Goal: Download file/media

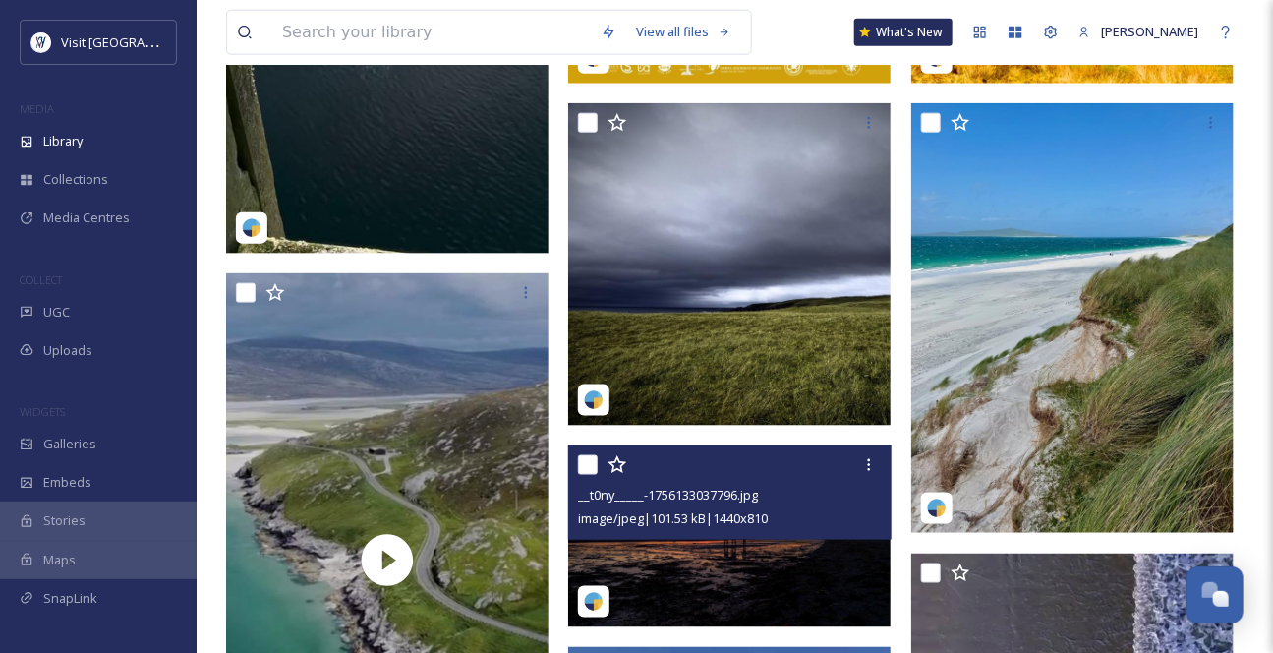
scroll to position [893, 0]
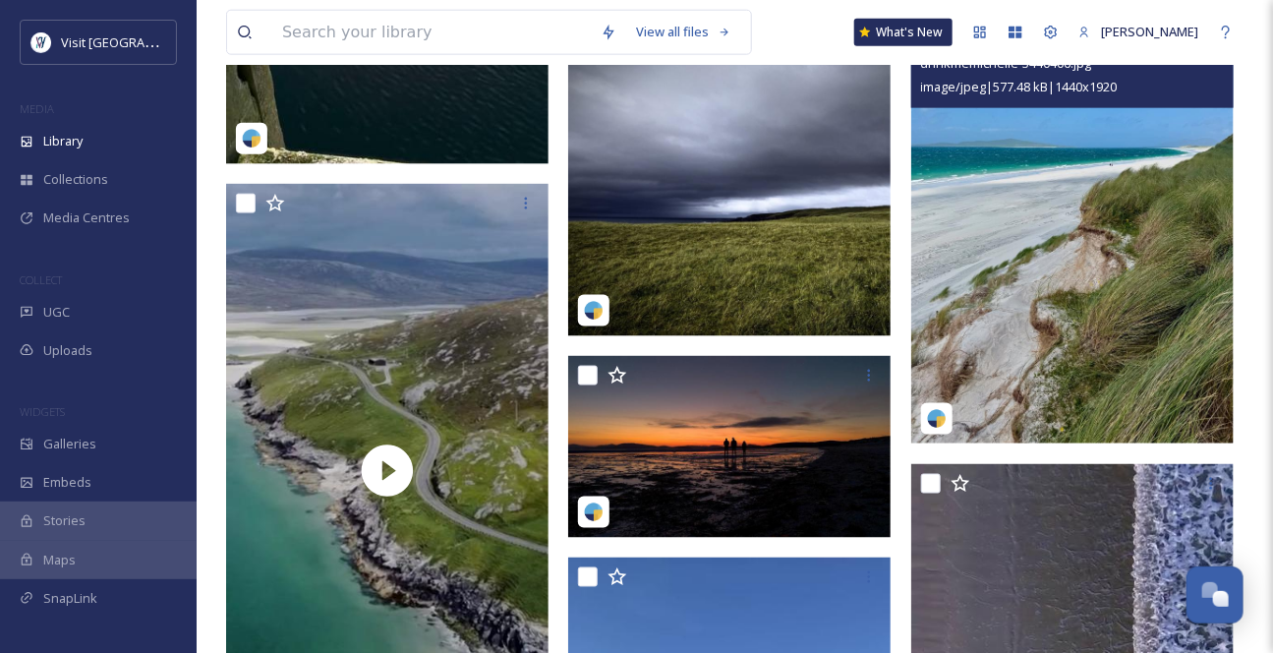
click at [1135, 355] on img at bounding box center [1072, 229] width 322 height 430
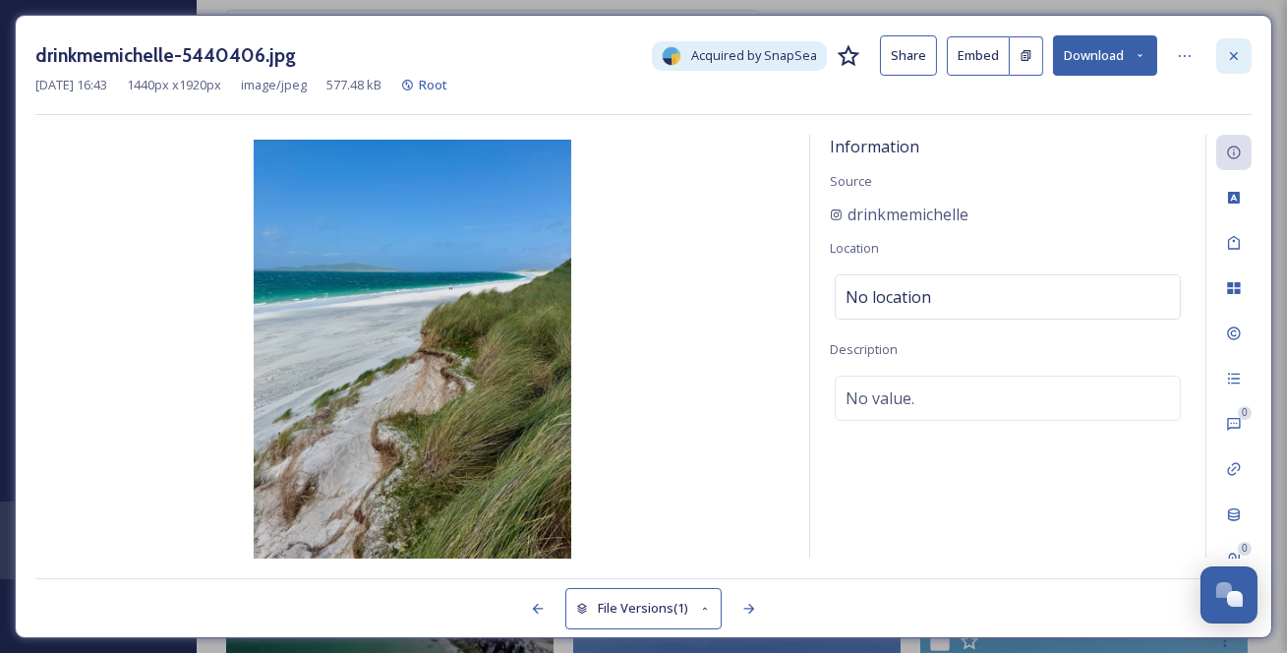
click at [1239, 59] on icon at bounding box center [1234, 56] width 16 height 16
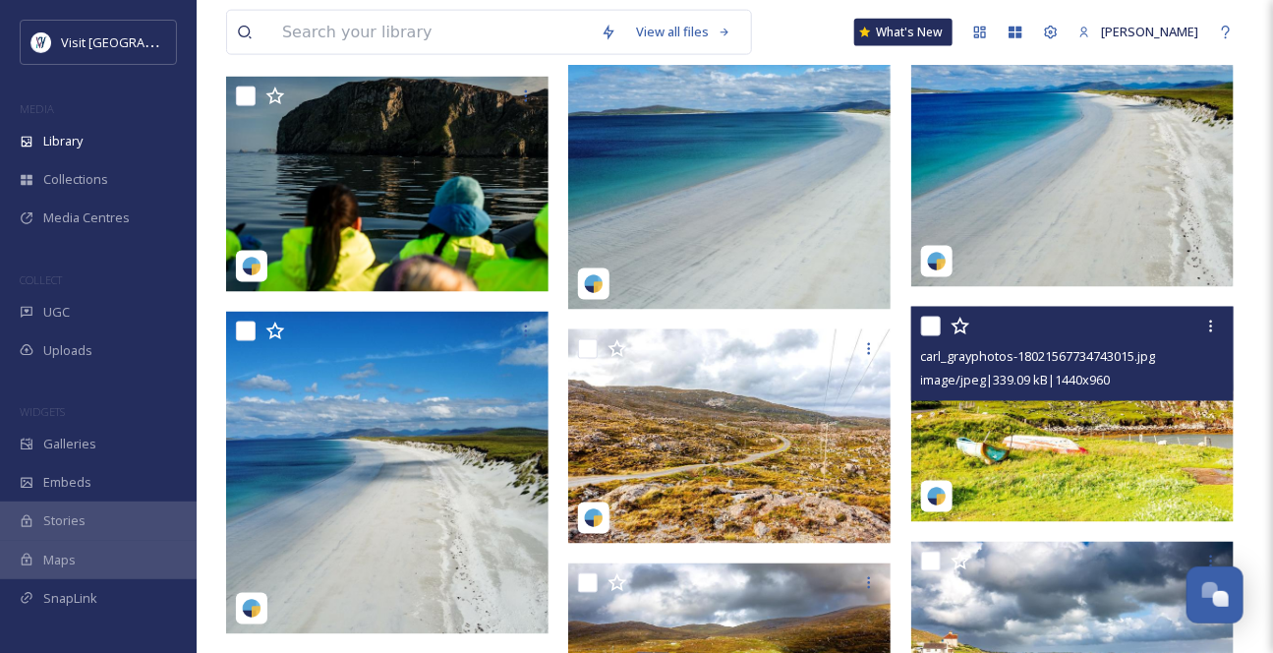
scroll to position [3654, 0]
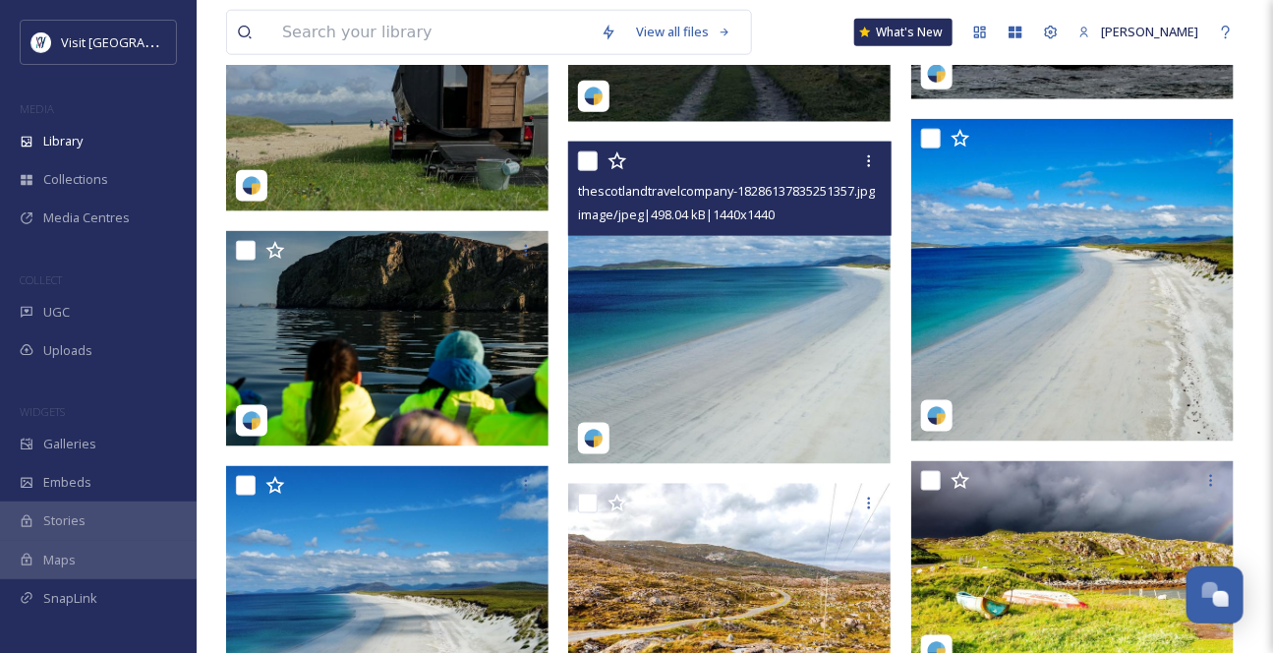
click at [756, 391] on img at bounding box center [729, 303] width 322 height 322
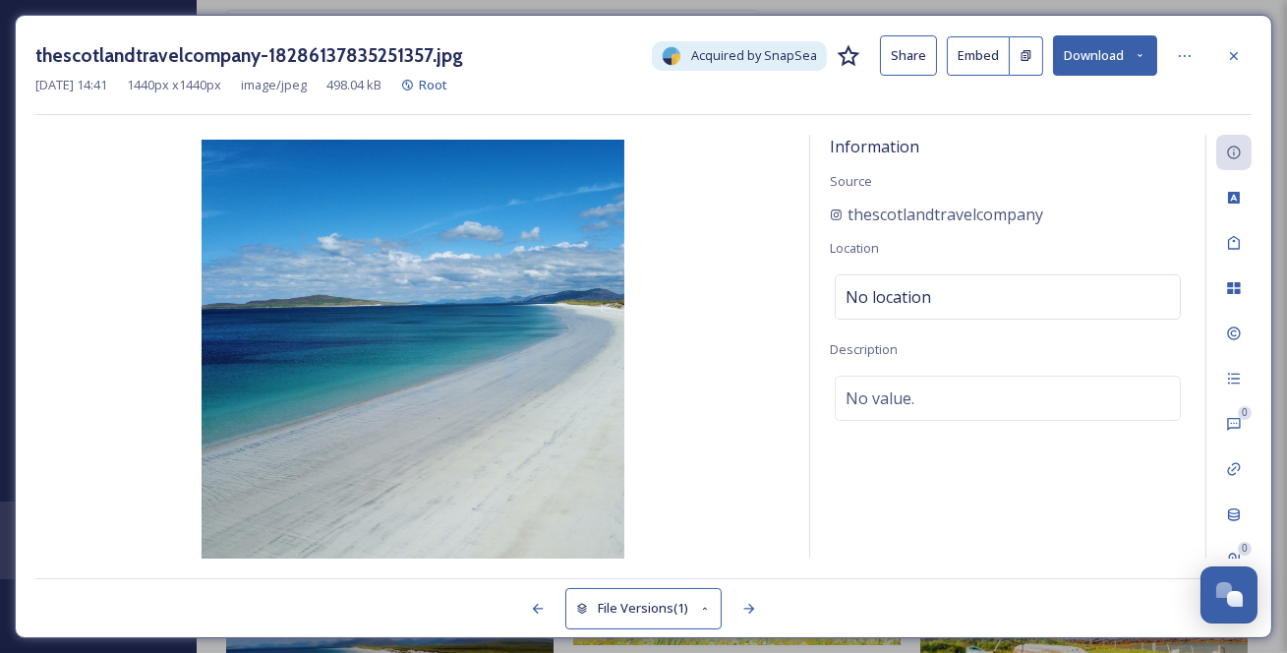
click at [1151, 54] on button "Download" at bounding box center [1105, 55] width 104 height 40
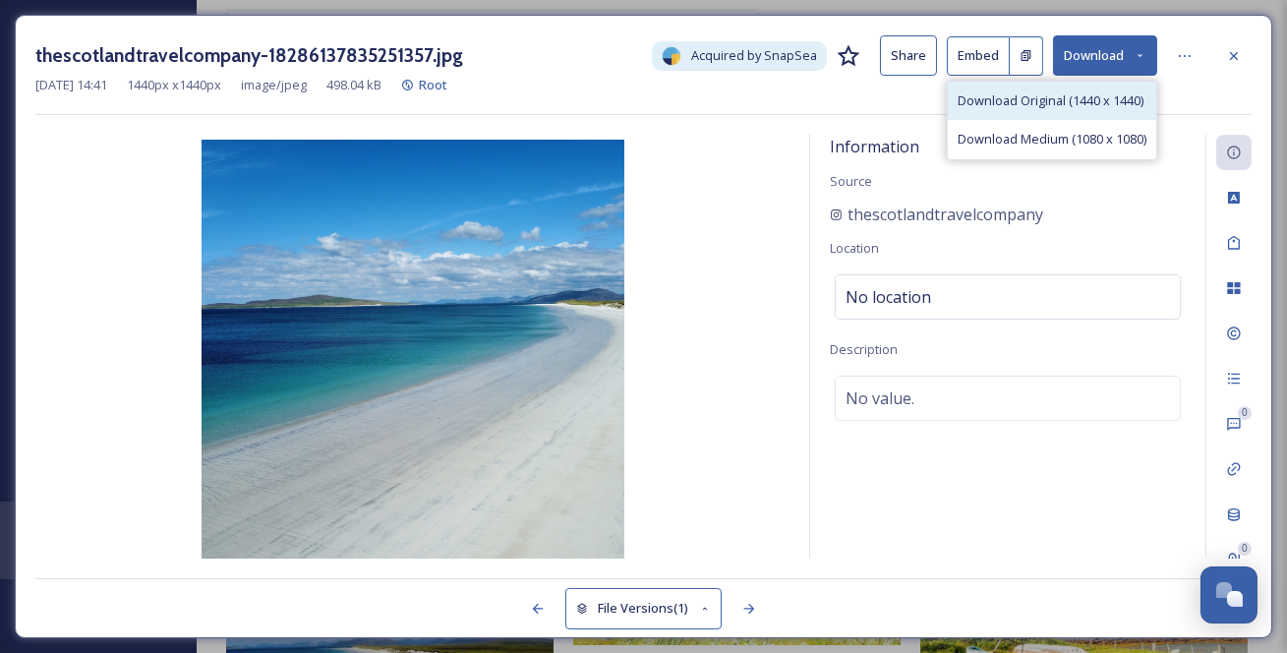
click at [1088, 110] on span "Download Original (1440 x 1440)" at bounding box center [1050, 100] width 186 height 19
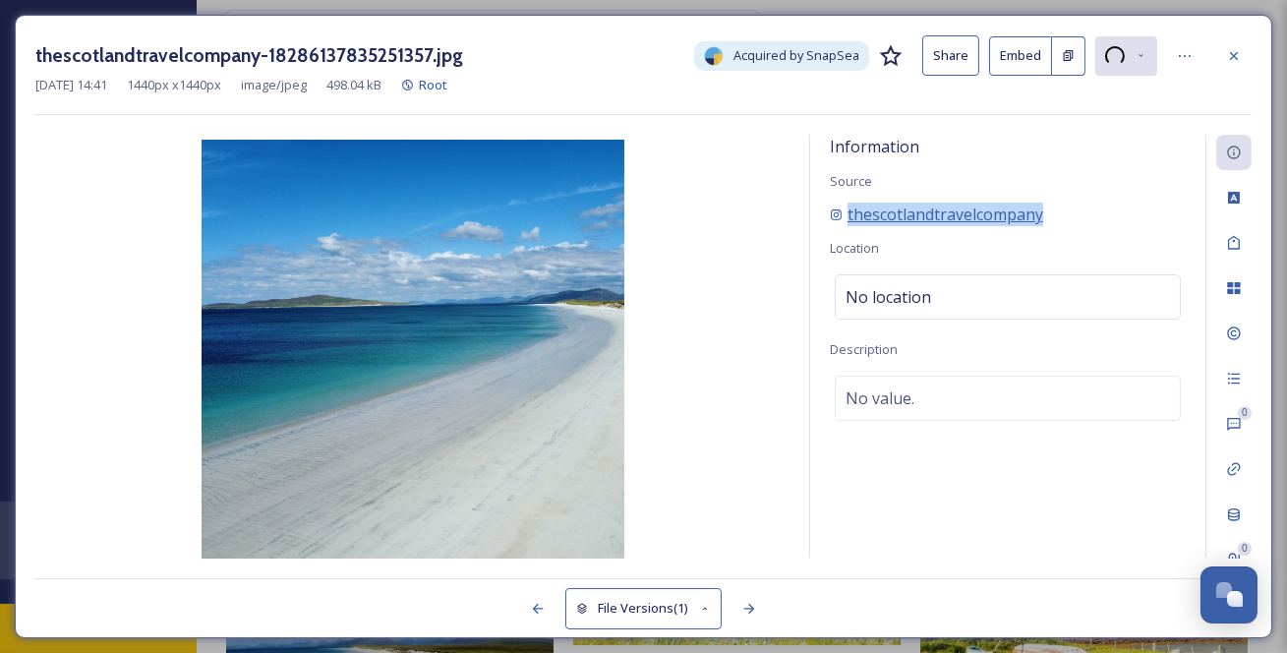
drag, startPoint x: 1110, startPoint y: 238, endPoint x: 849, endPoint y: 245, distance: 260.6
click at [849, 226] on div "thescotlandtravelcompany" at bounding box center [1008, 214] width 356 height 24
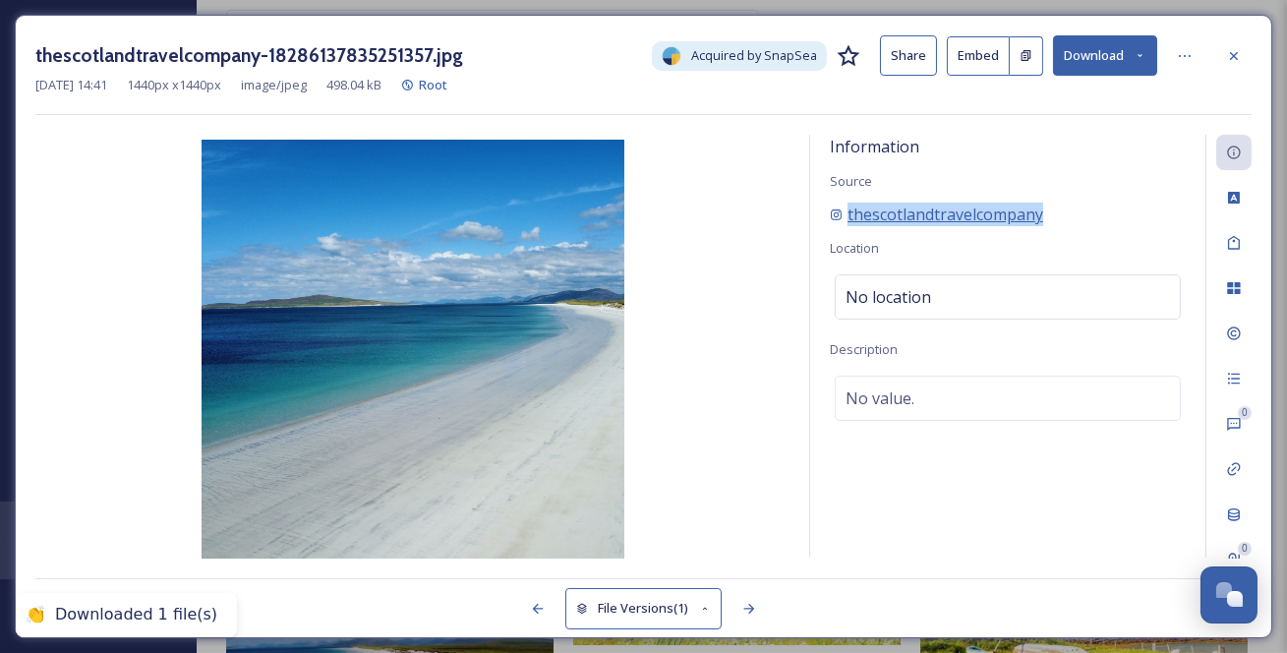
copy span "thescotlandtravelcompany"
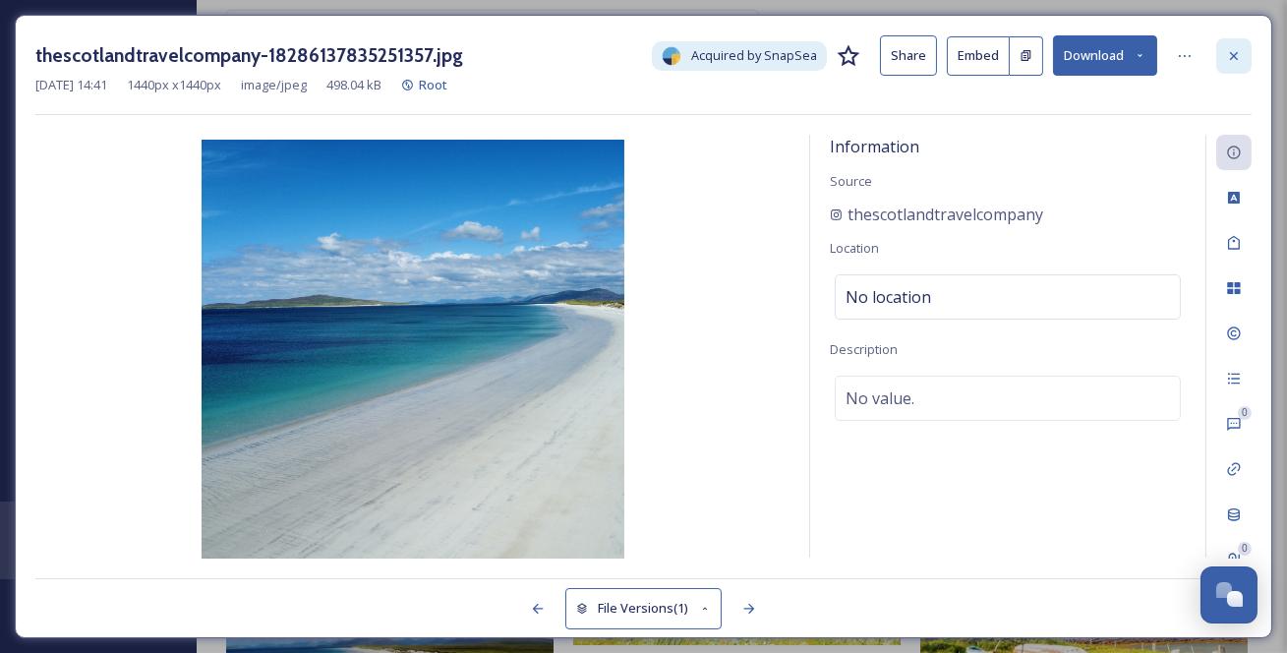
click at [1226, 62] on icon at bounding box center [1234, 56] width 16 height 16
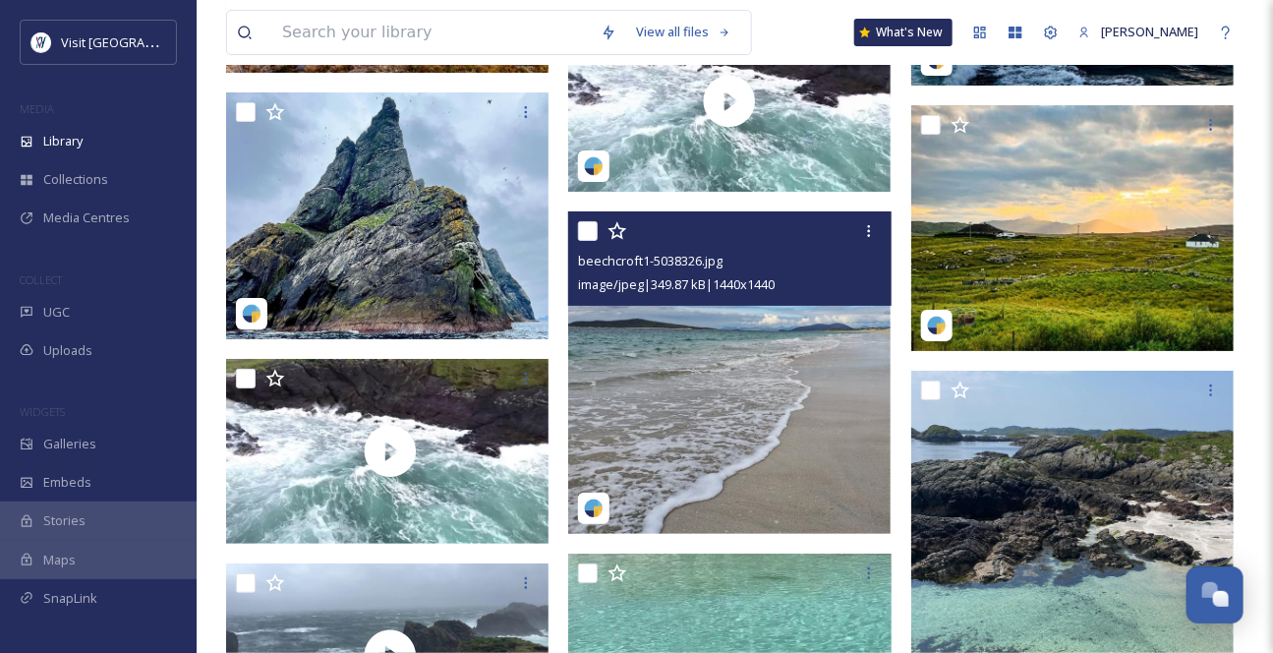
scroll to position [5262, 0]
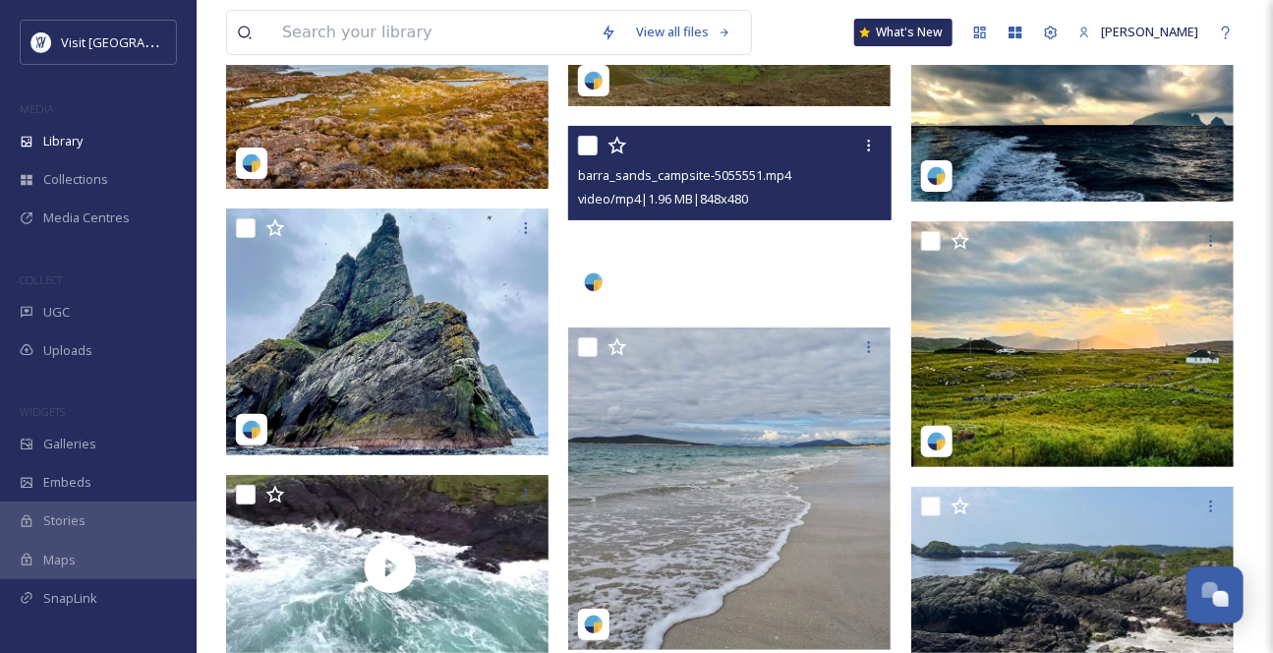
click at [774, 309] on video "barra_sands_campsite-5055551.mp4" at bounding box center [729, 217] width 322 height 183
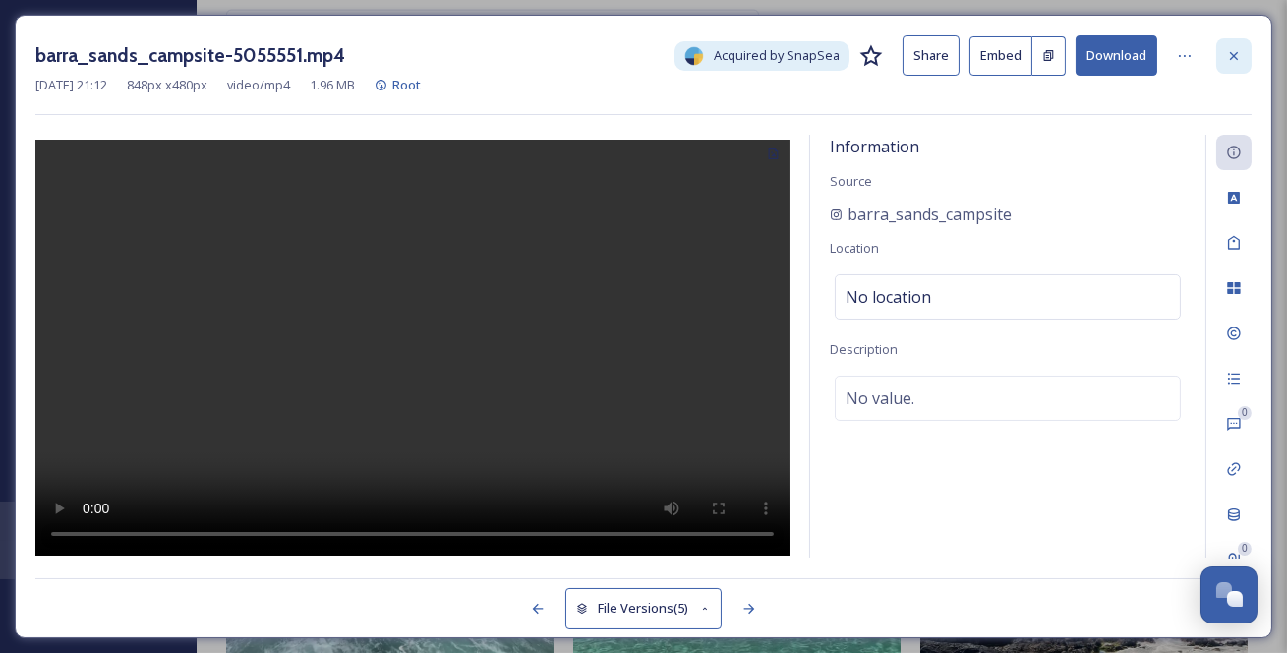
click at [1235, 55] on icon at bounding box center [1234, 55] width 8 height 8
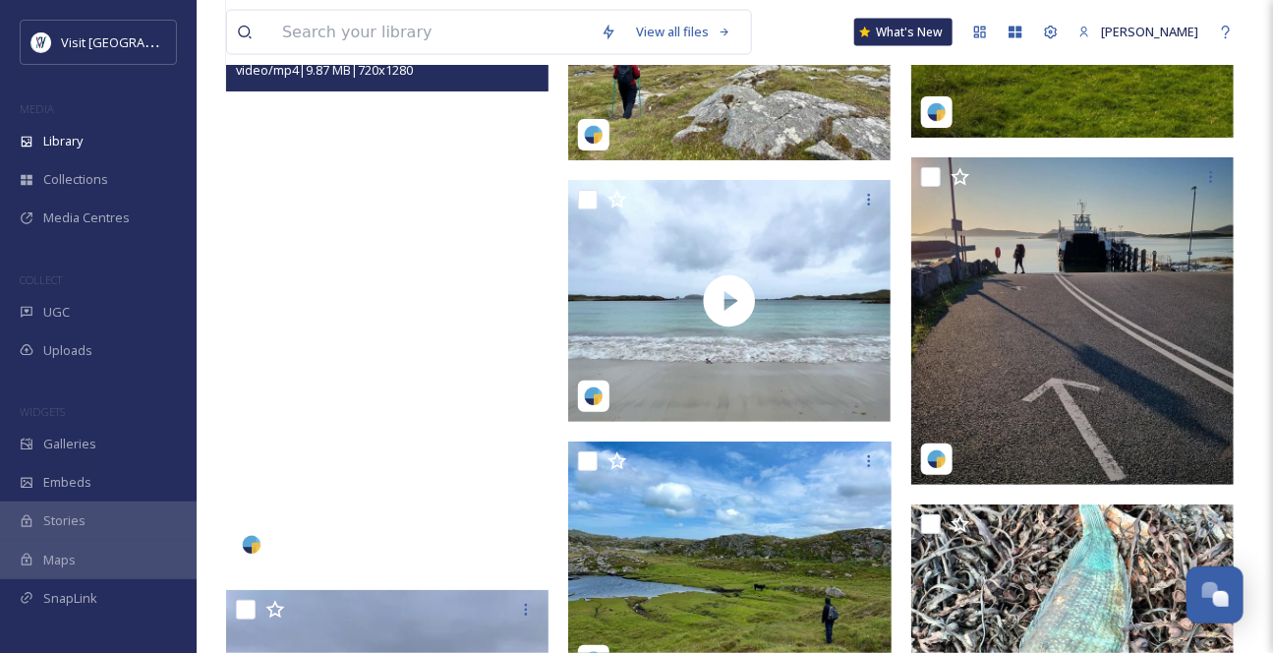
scroll to position [12321, 0]
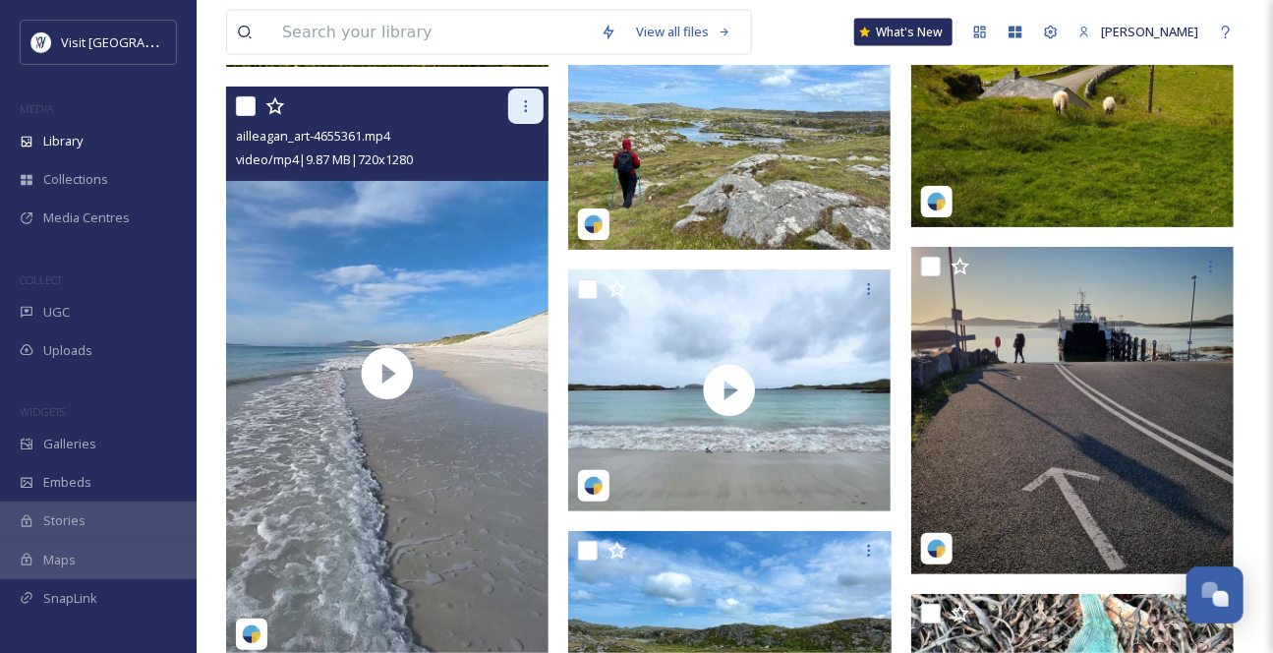
click at [523, 114] on icon at bounding box center [526, 106] width 16 height 16
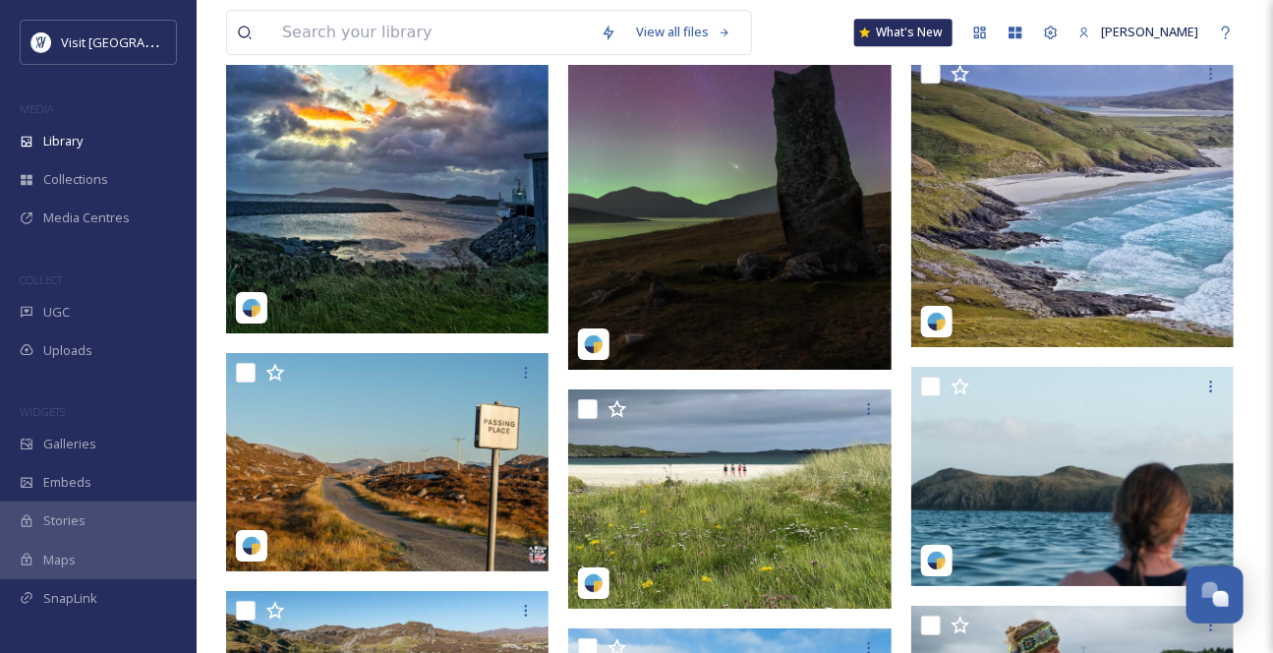
scroll to position [2550, 0]
